Goal: Task Accomplishment & Management: Manage account settings

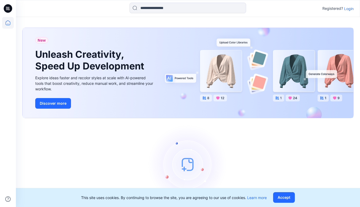
click at [352, 8] on p "Login" at bounding box center [349, 9] width 10 height 6
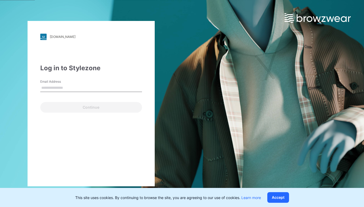
click at [82, 84] on input "Email Address" at bounding box center [91, 88] width 102 height 8
type input "**********"
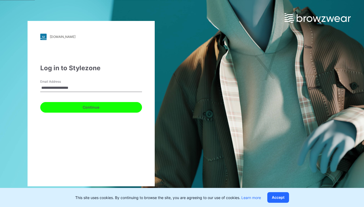
click at [87, 108] on button "Continue" at bounding box center [91, 107] width 102 height 11
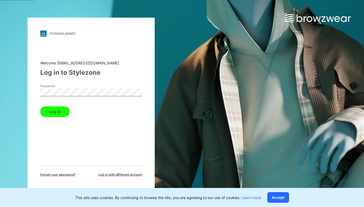
click at [54, 109] on button "Log in" at bounding box center [54, 111] width 29 height 11
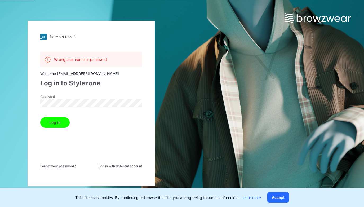
click at [27, 100] on div "[DOMAIN_NAME] Loading... Wrong user name or password Welcome [EMAIL_ADDRESS][DO…" at bounding box center [91, 103] width 182 height 207
click at [55, 125] on button "Log in" at bounding box center [54, 122] width 29 height 11
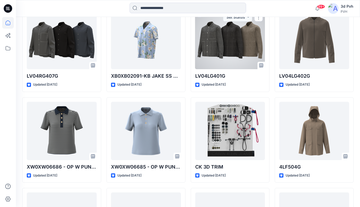
scroll to position [3527, 0]
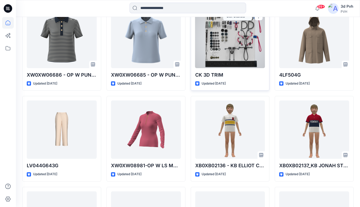
click at [233, 61] on div at bounding box center [230, 39] width 70 height 58
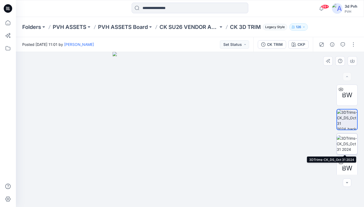
click at [345, 146] on img at bounding box center [347, 143] width 21 height 17
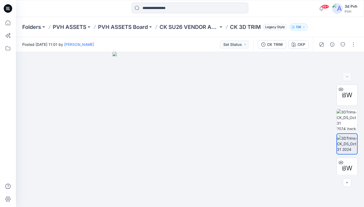
click at [341, 6] on img at bounding box center [337, 8] width 11 height 11
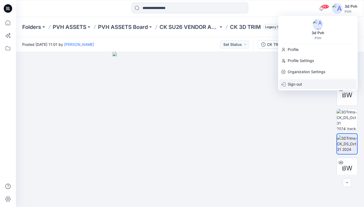
click at [293, 83] on p "Sign out" at bounding box center [295, 84] width 14 height 10
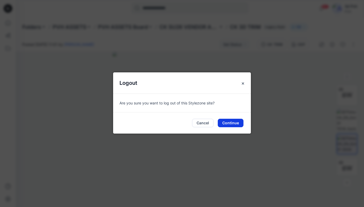
click at [235, 123] on button "Continue" at bounding box center [231, 123] width 26 height 8
